Goal: Transaction & Acquisition: Purchase product/service

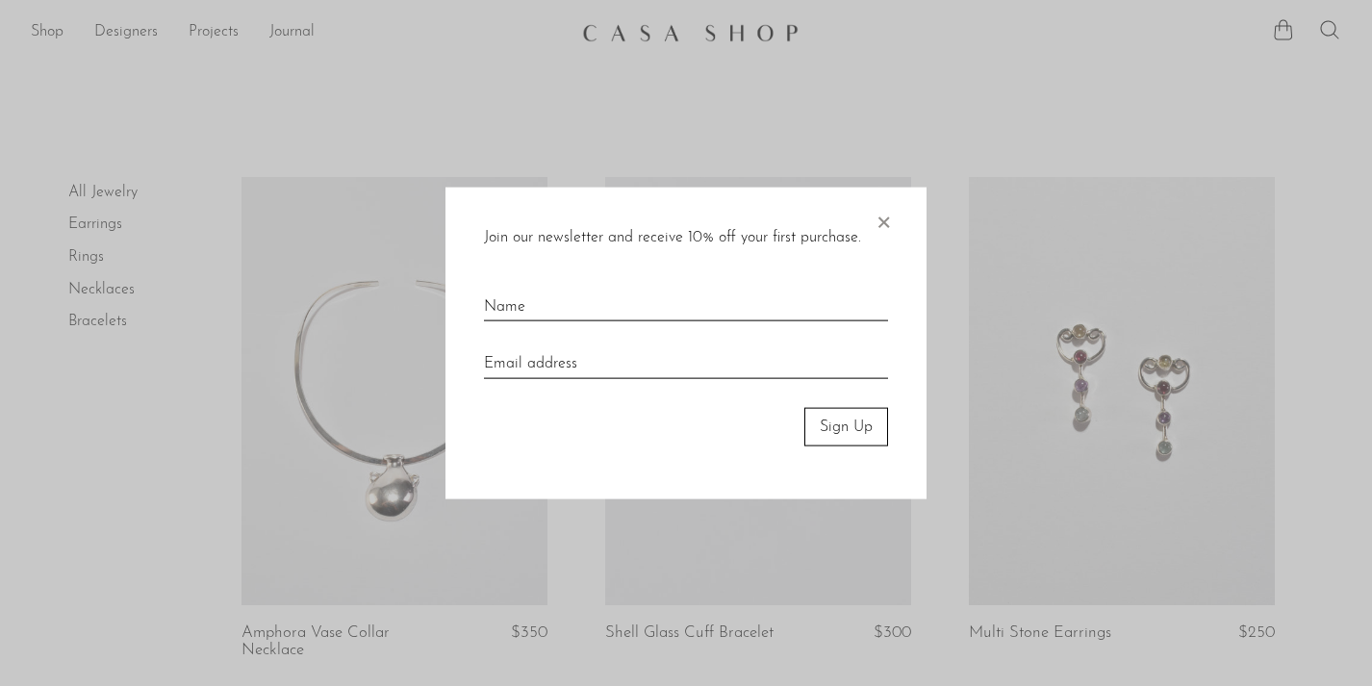
click at [891, 210] on span "×" at bounding box center [882, 218] width 19 height 62
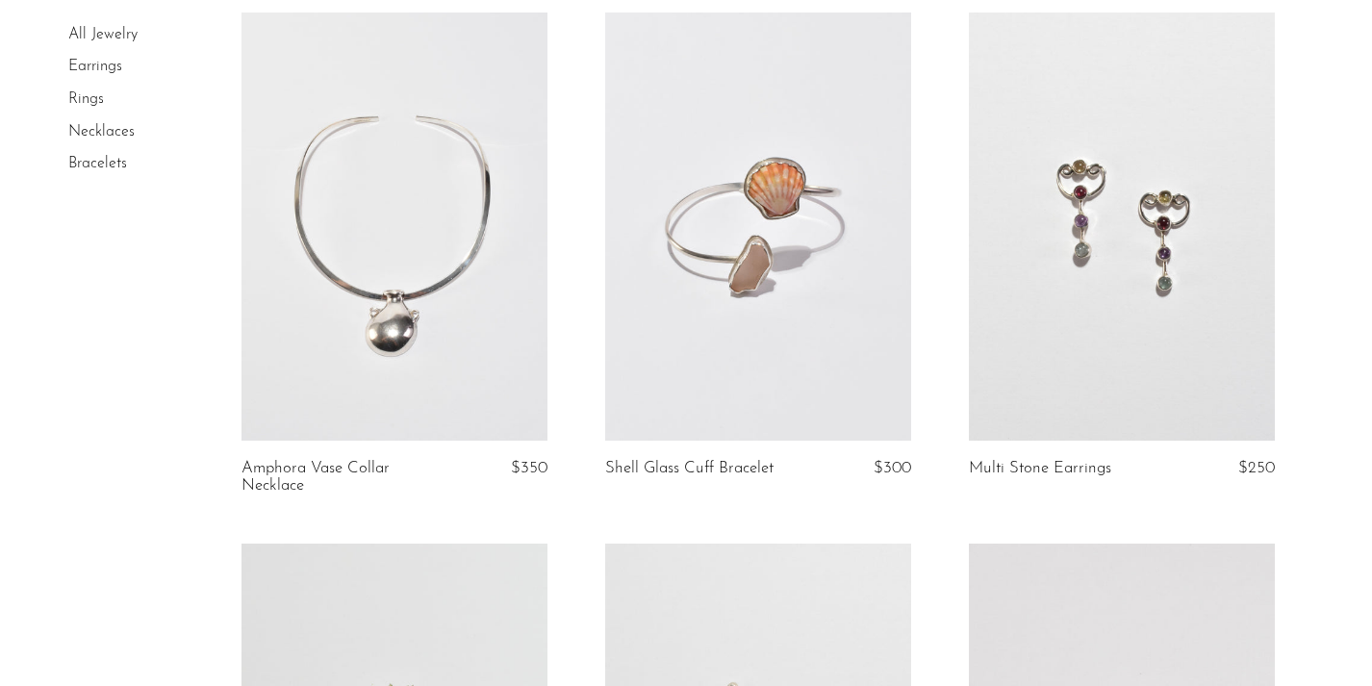
scroll to position [165, 0]
click at [115, 69] on link "Earrings" at bounding box center [95, 67] width 54 height 15
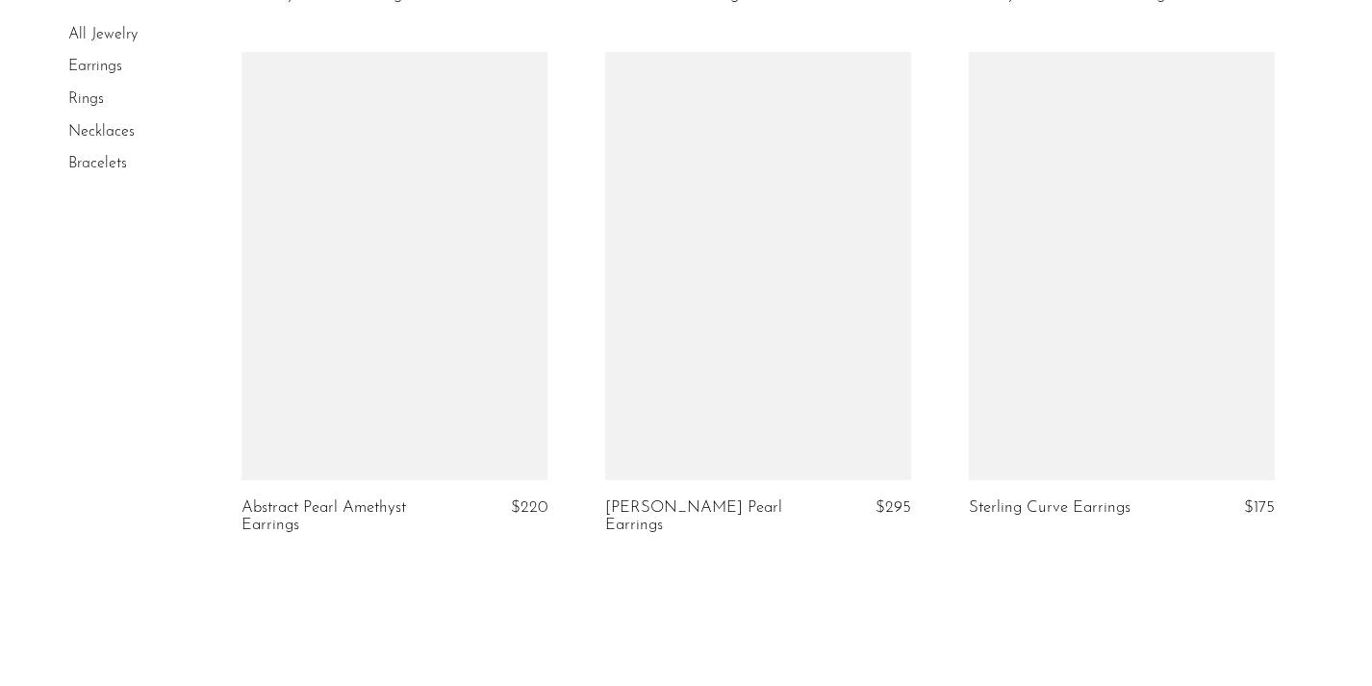
scroll to position [6184, 0]
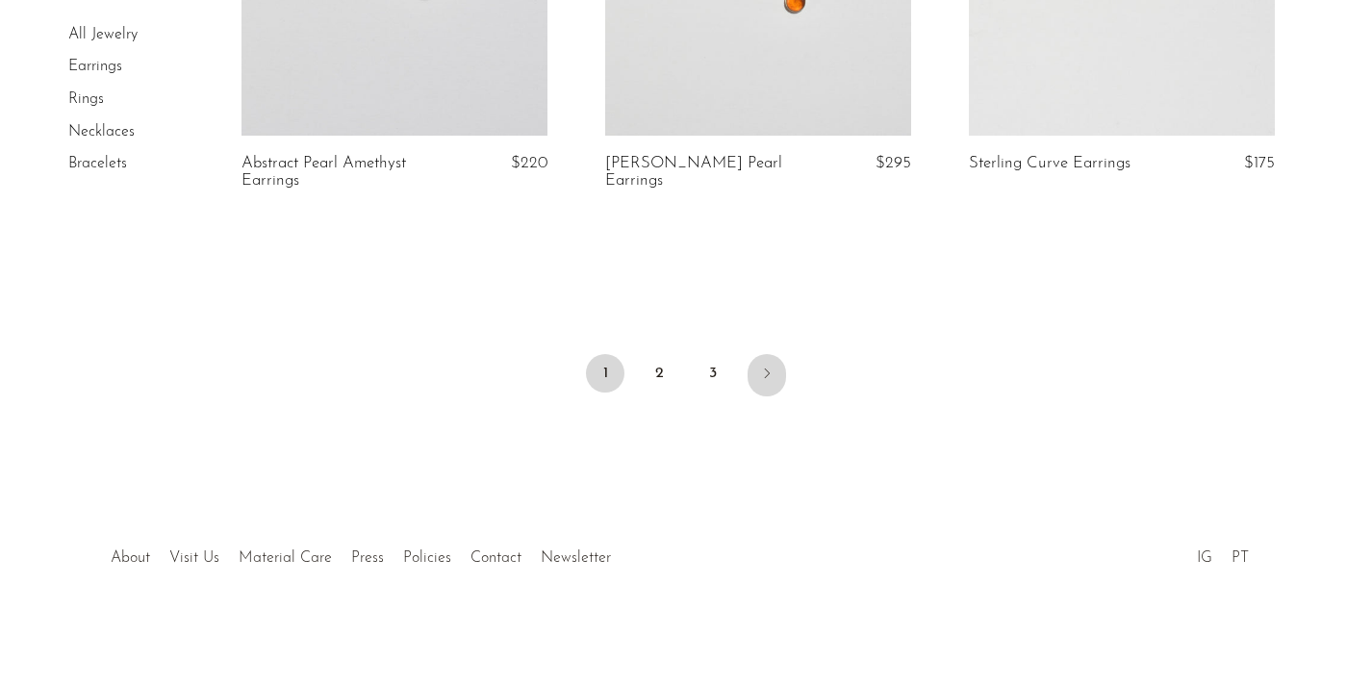
click at [761, 358] on link "Next" at bounding box center [766, 375] width 38 height 42
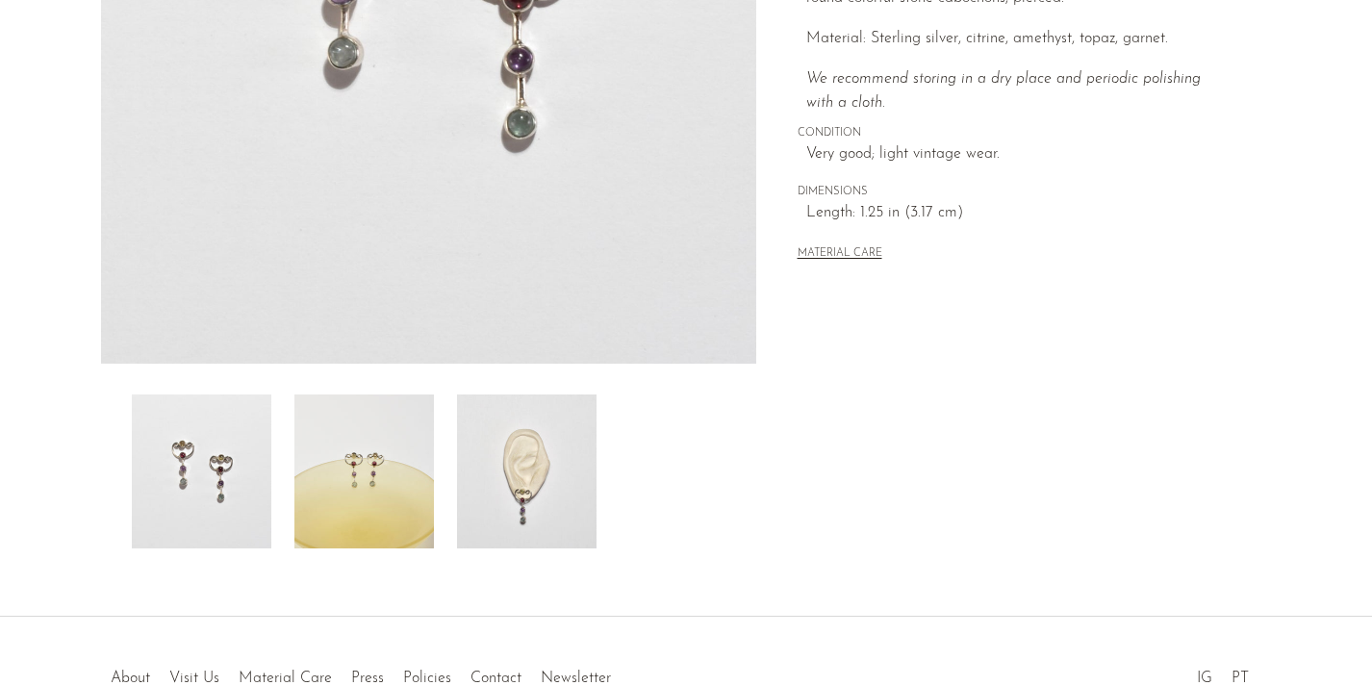
scroll to position [535, 0]
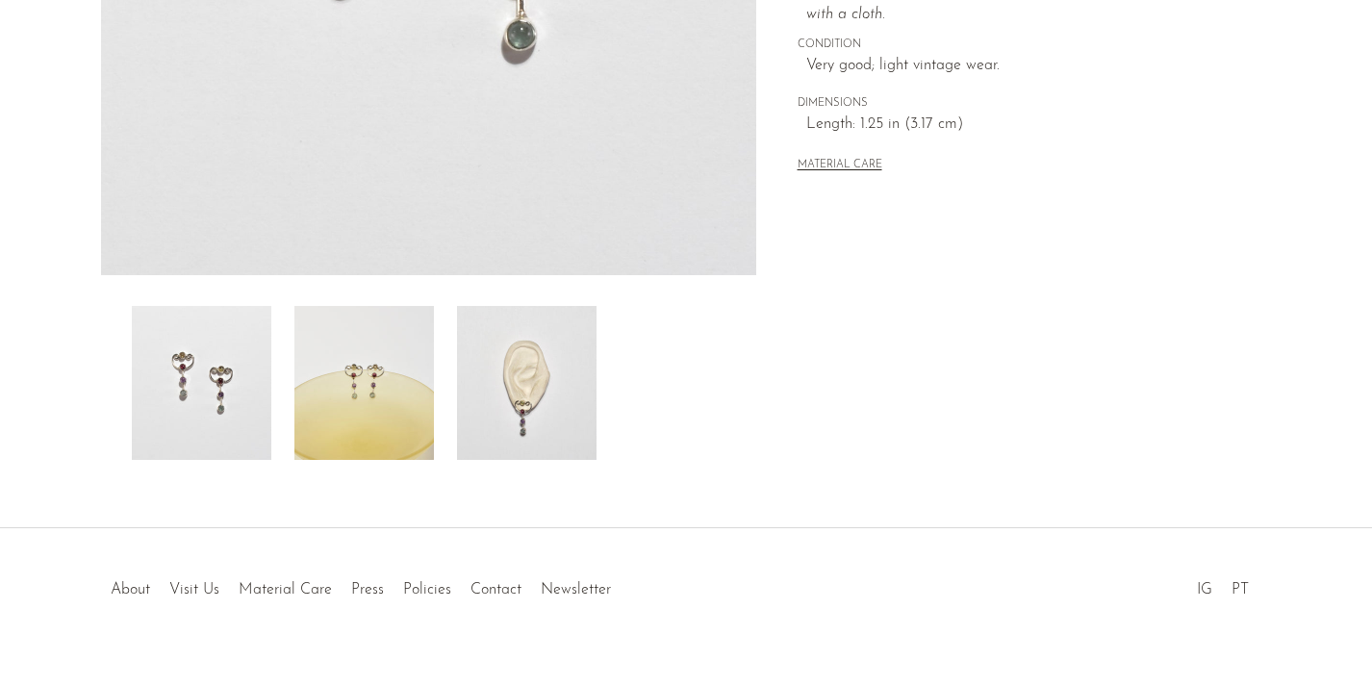
click at [461, 426] on img at bounding box center [526, 383] width 139 height 154
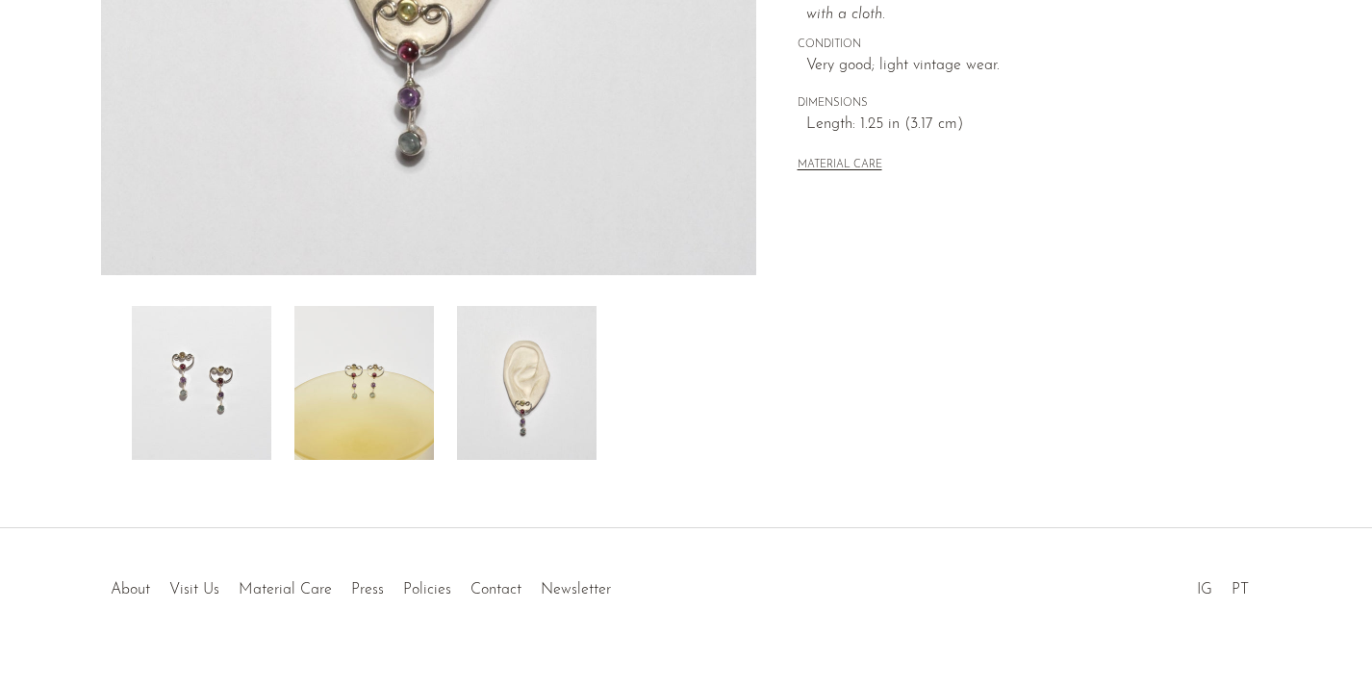
click at [543, 417] on img at bounding box center [526, 383] width 139 height 154
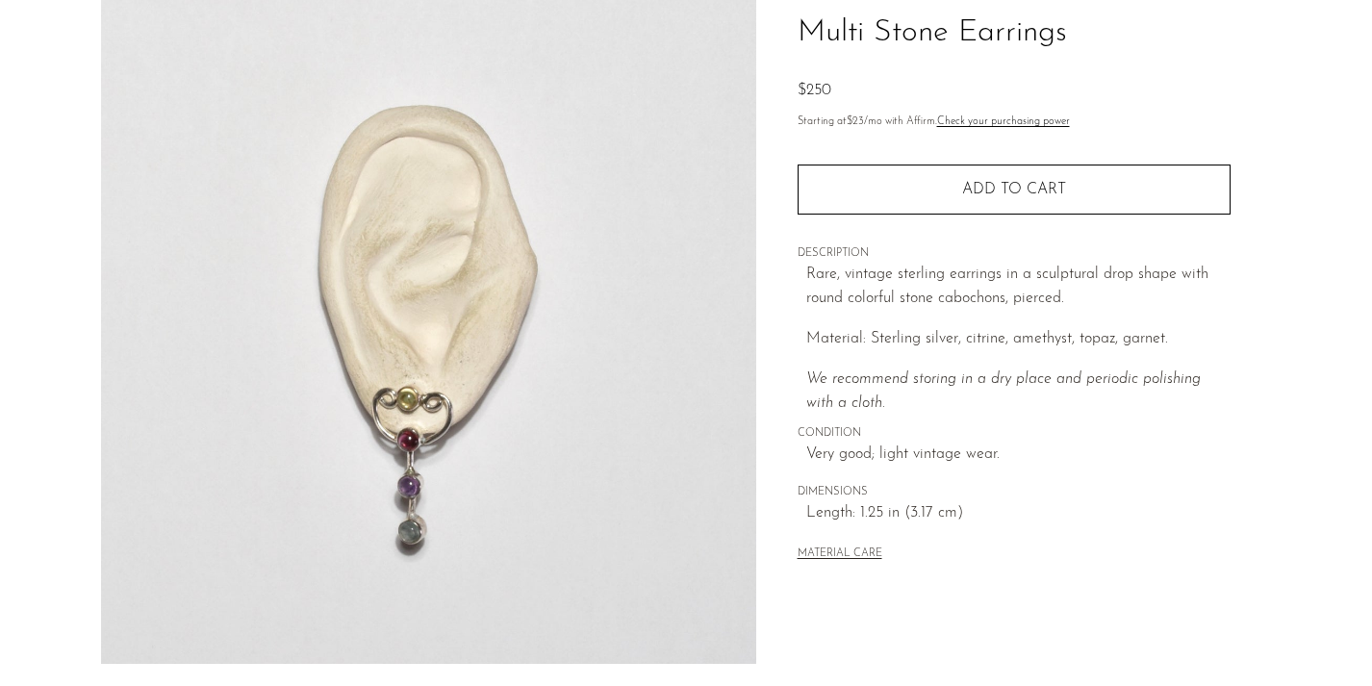
scroll to position [145, 0]
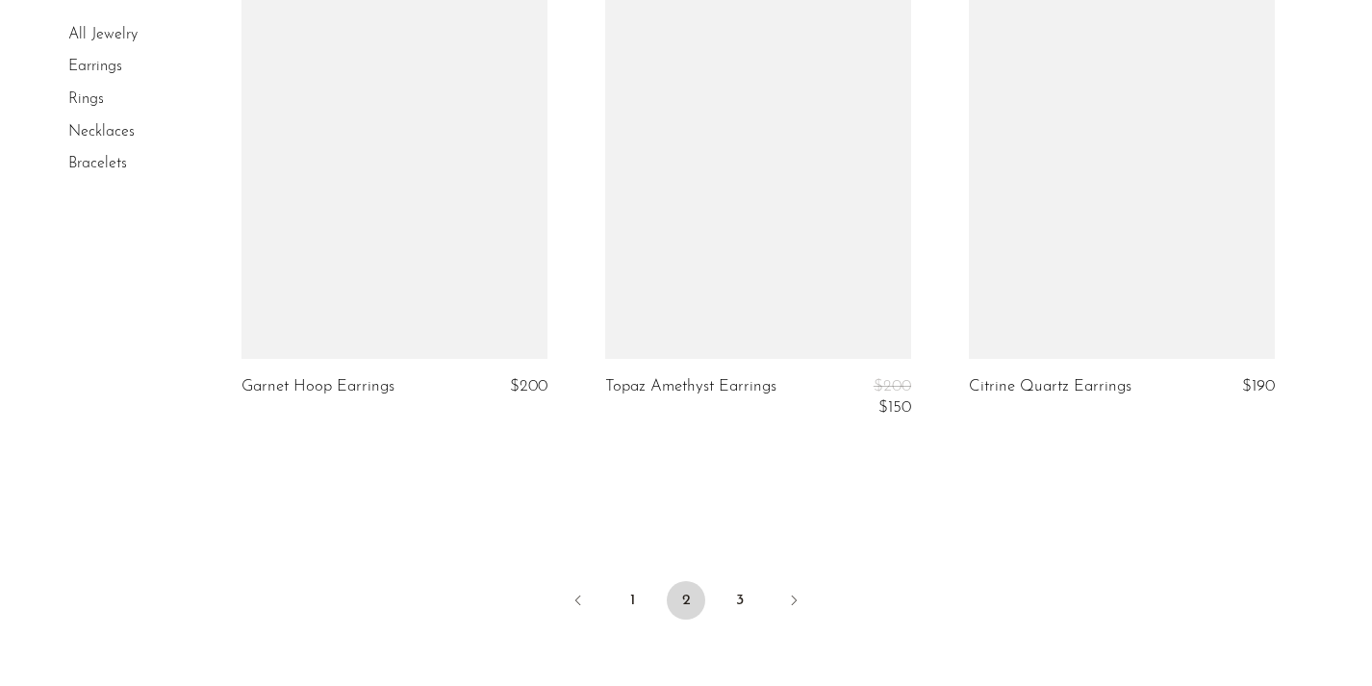
scroll to position [6277, 0]
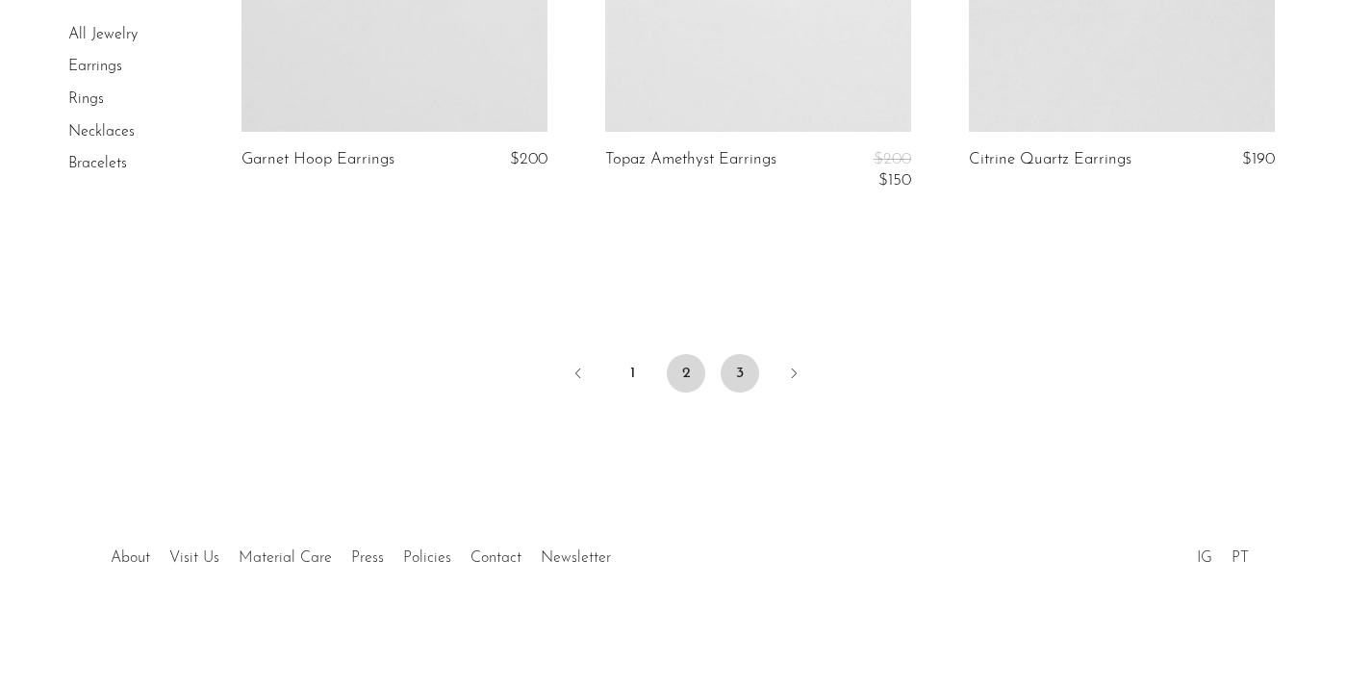
click at [744, 370] on link "3" at bounding box center [739, 373] width 38 height 38
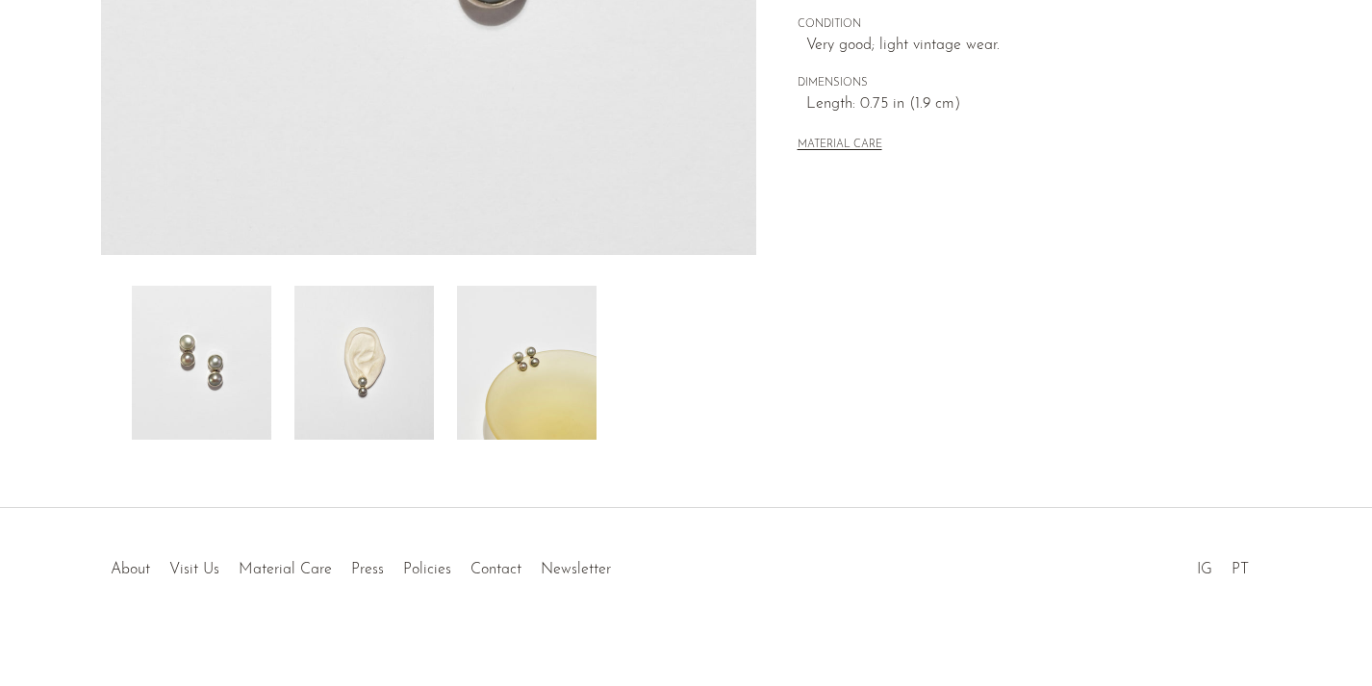
scroll to position [553, 0]
click at [398, 384] on img at bounding box center [363, 365] width 139 height 154
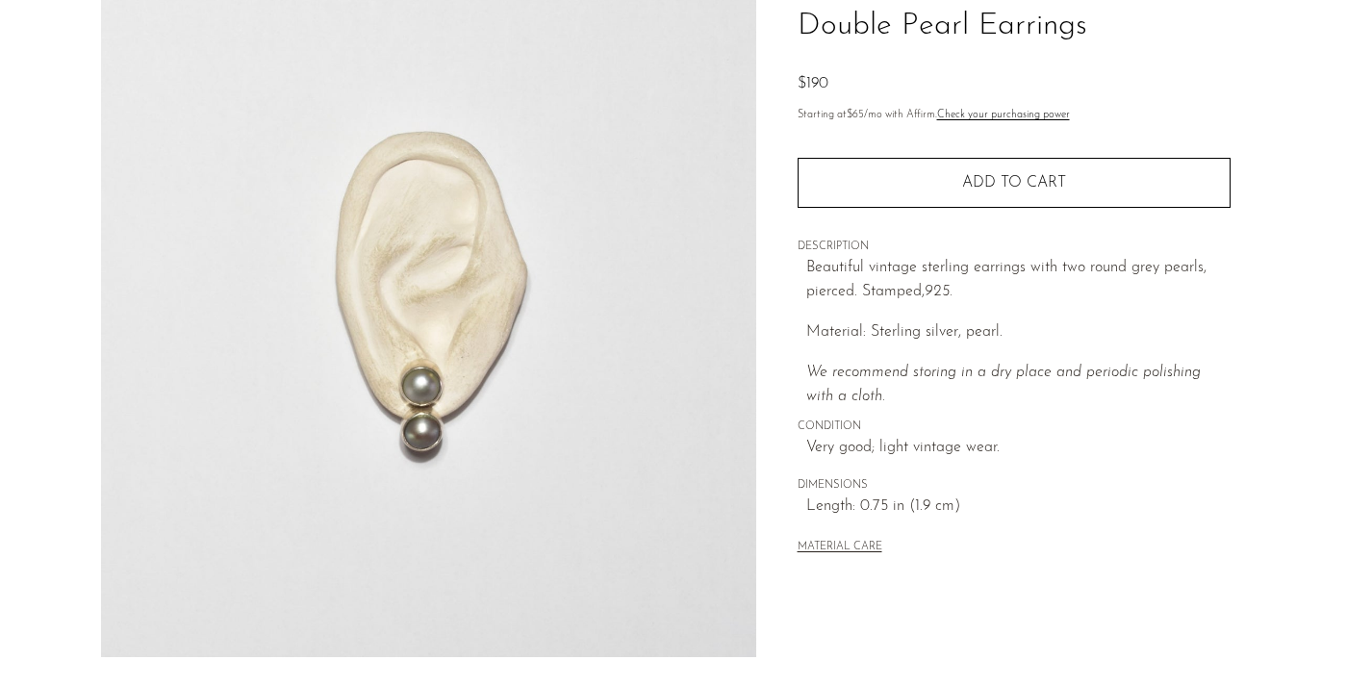
scroll to position [150, 0]
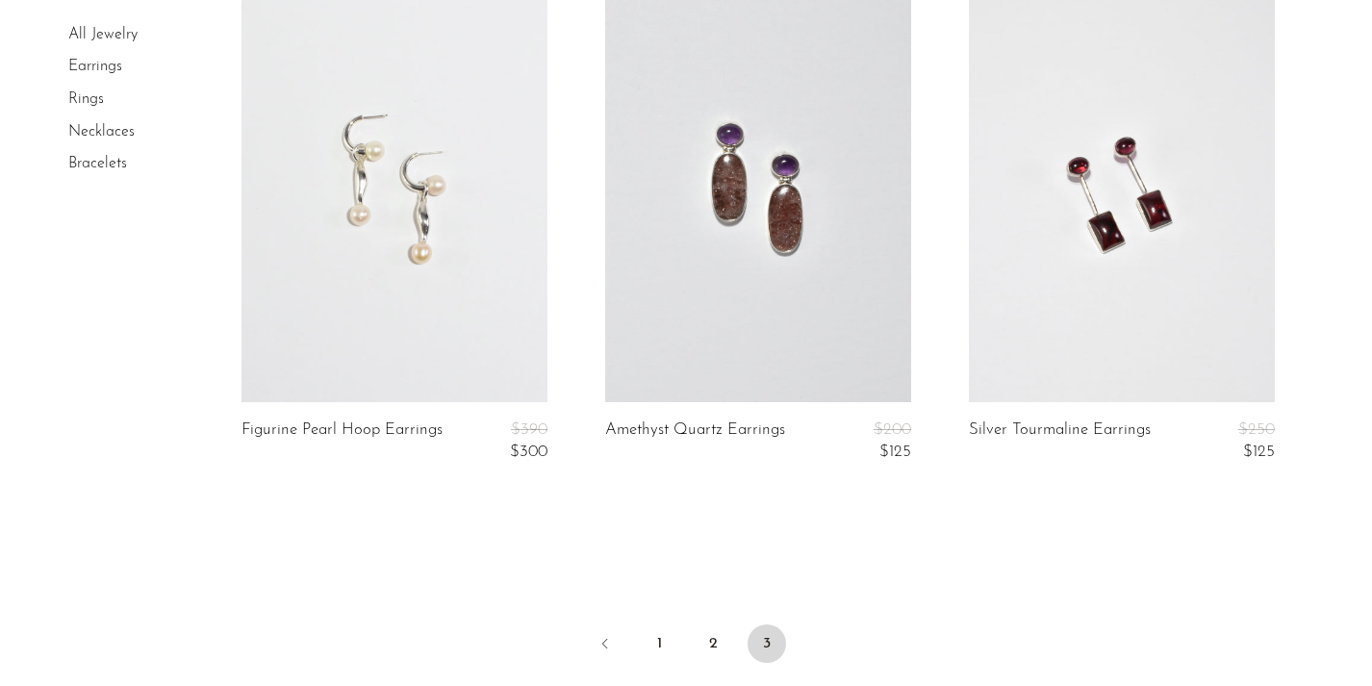
scroll to position [1265, 0]
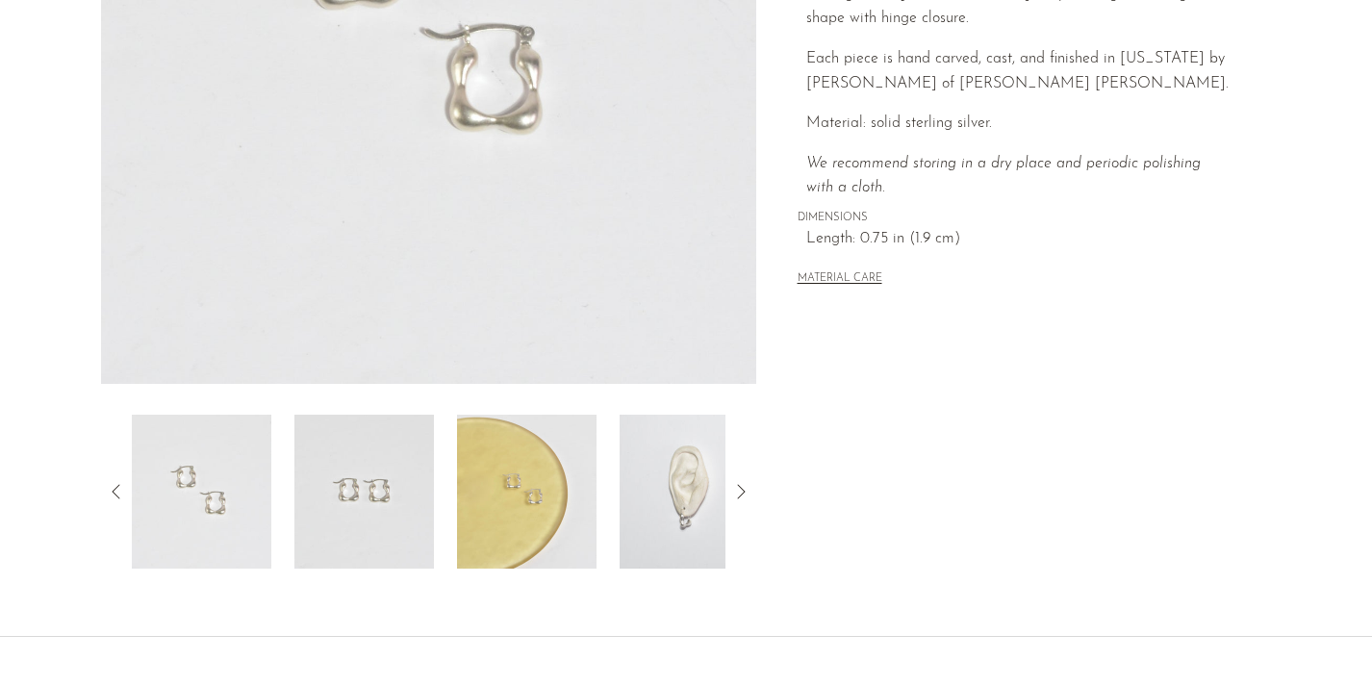
scroll to position [427, 0]
click at [666, 519] on img at bounding box center [688, 491] width 139 height 154
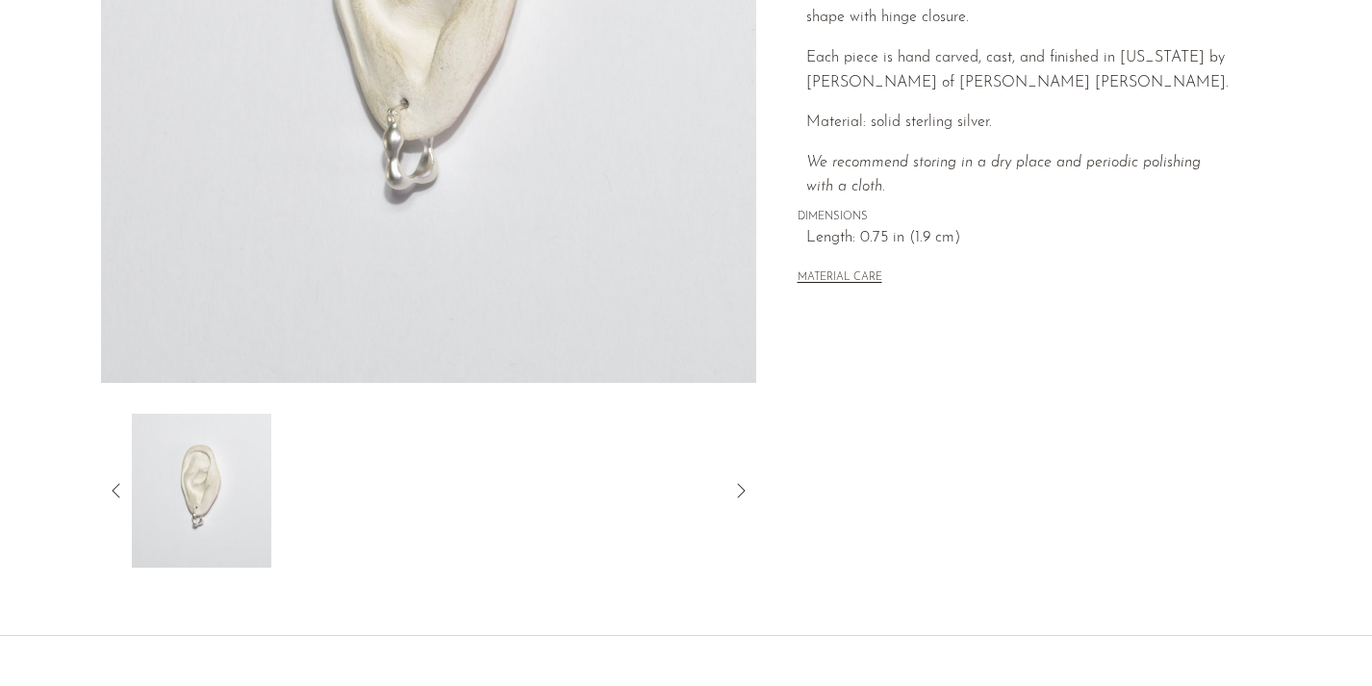
scroll to position [428, 0]
